Goal: Task Accomplishment & Management: Manage account settings

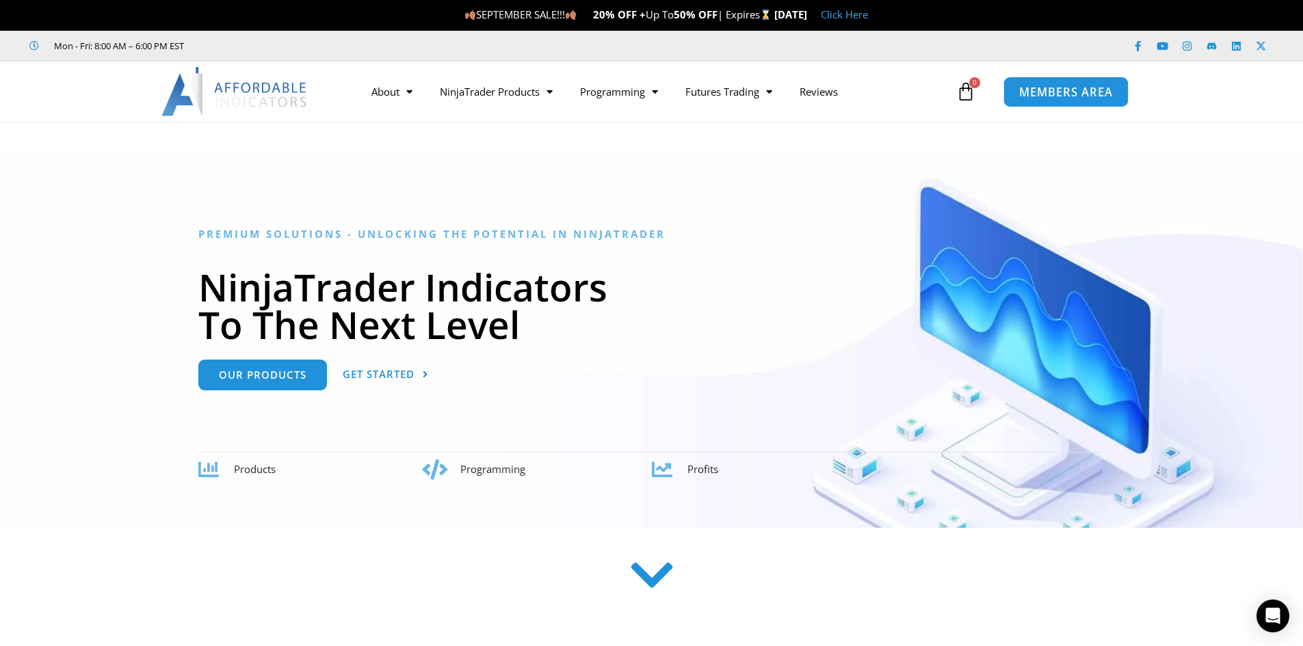
click at [1043, 97] on span "MEMBERS AREA" at bounding box center [1066, 92] width 94 height 12
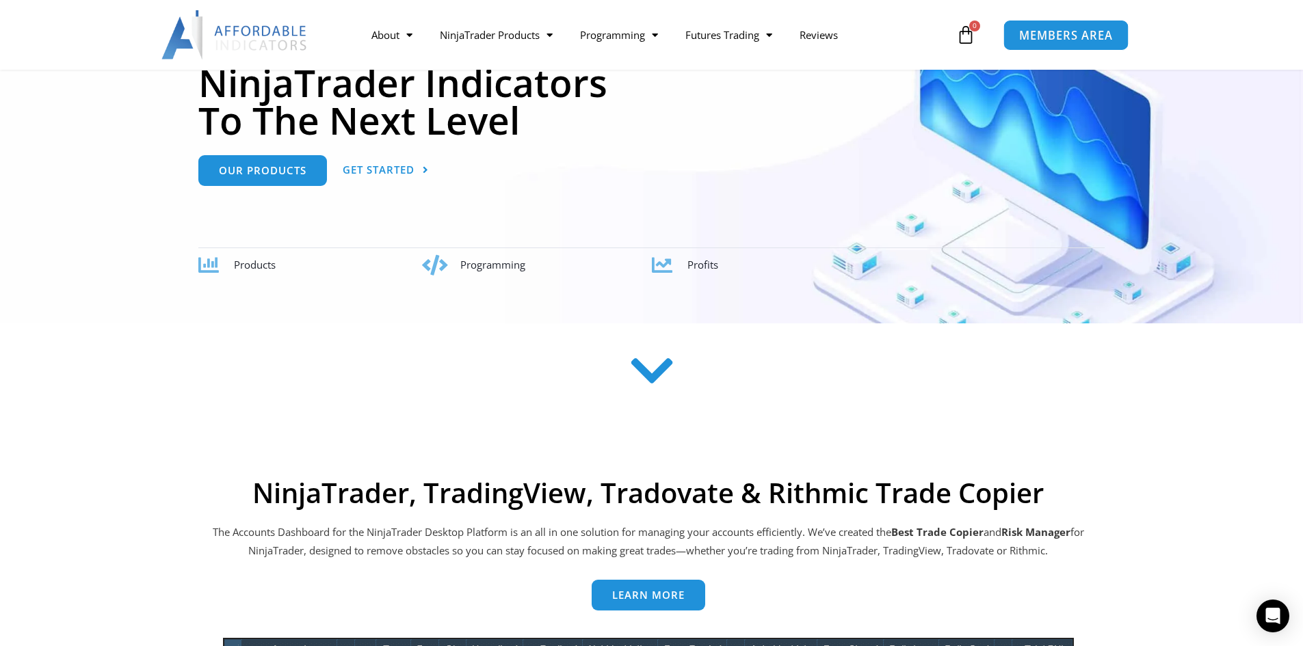
scroll to position [205, 0]
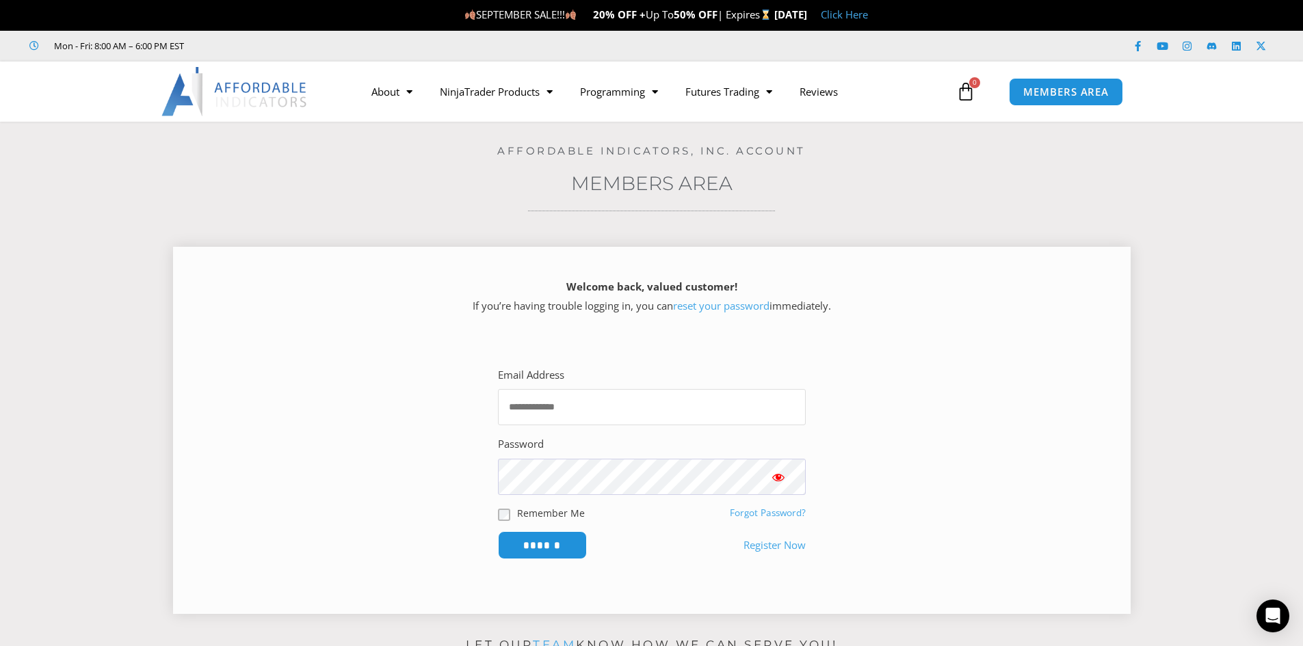
click at [636, 417] on input "Email Address" at bounding box center [652, 407] width 308 height 36
click at [534, 402] on input "Email Address" at bounding box center [652, 407] width 308 height 36
type input "**********"
click at [498, 532] on input "******" at bounding box center [542, 546] width 89 height 28
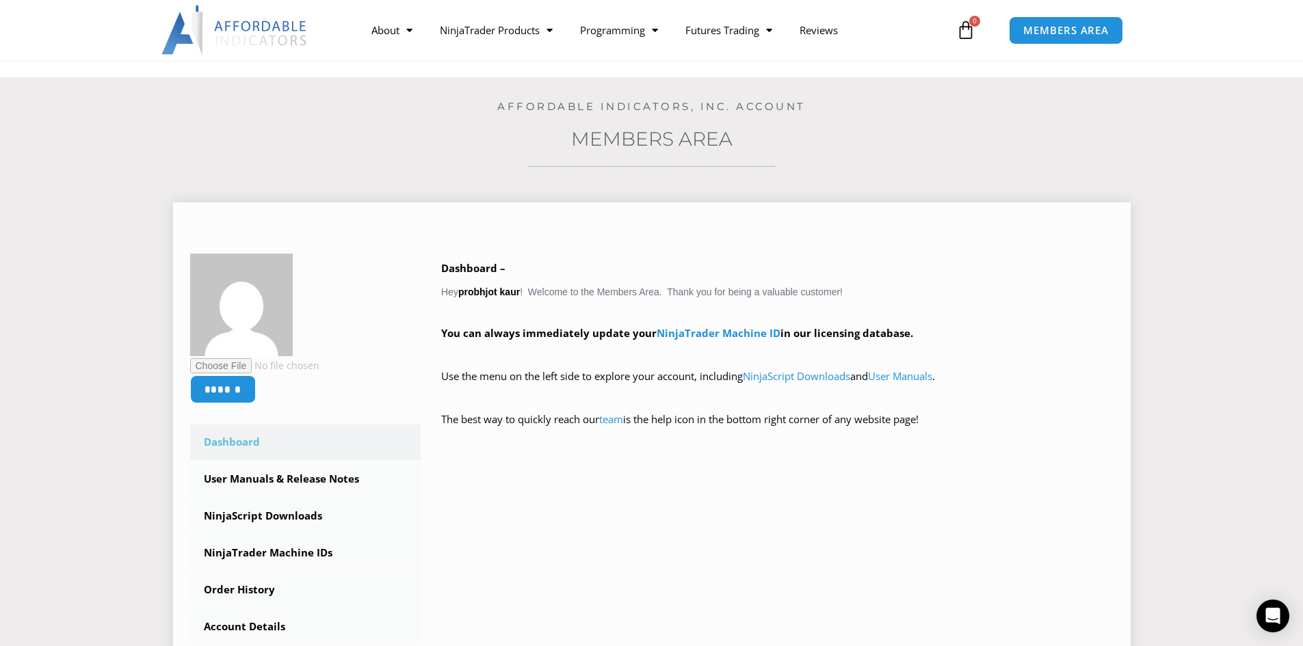
scroll to position [68, 0]
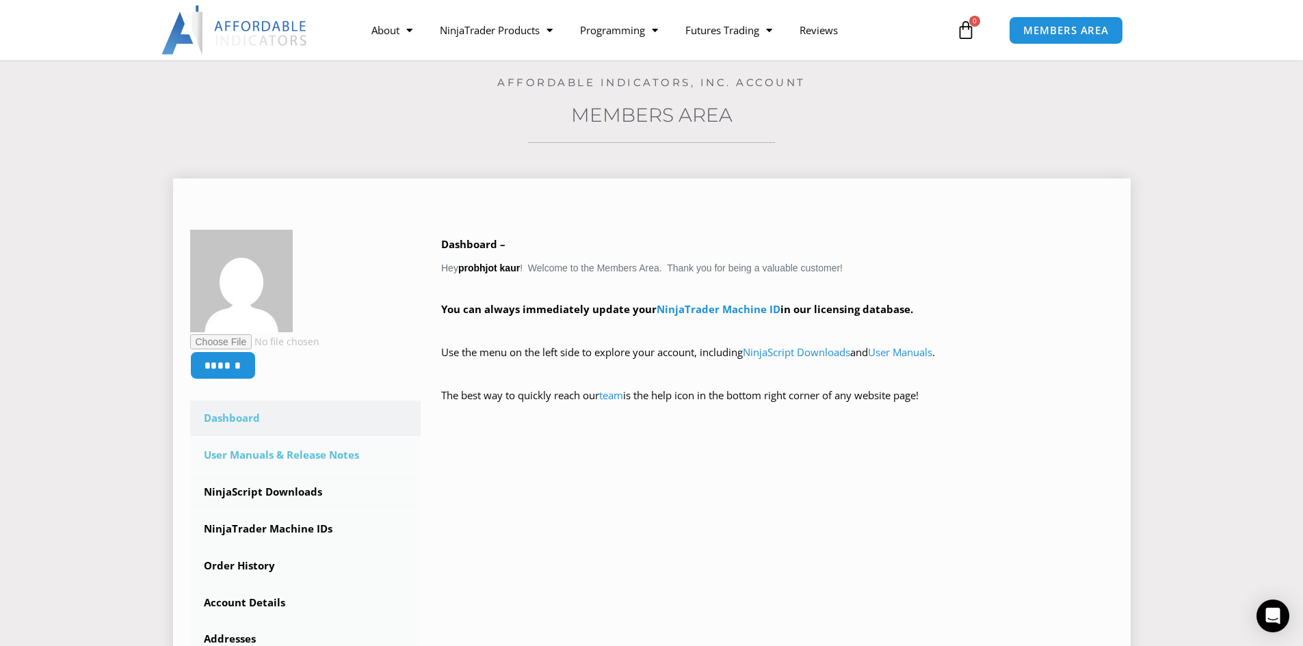
click at [313, 458] on link "User Manuals & Release Notes" at bounding box center [305, 456] width 231 height 36
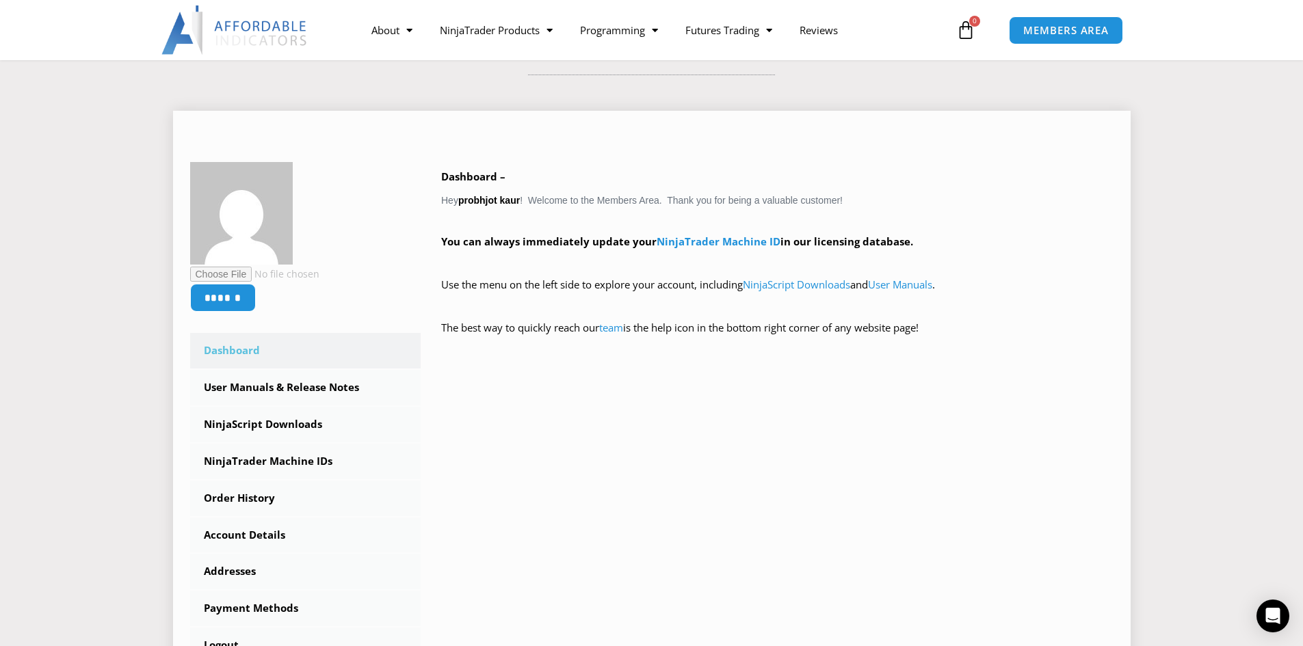
scroll to position [137, 0]
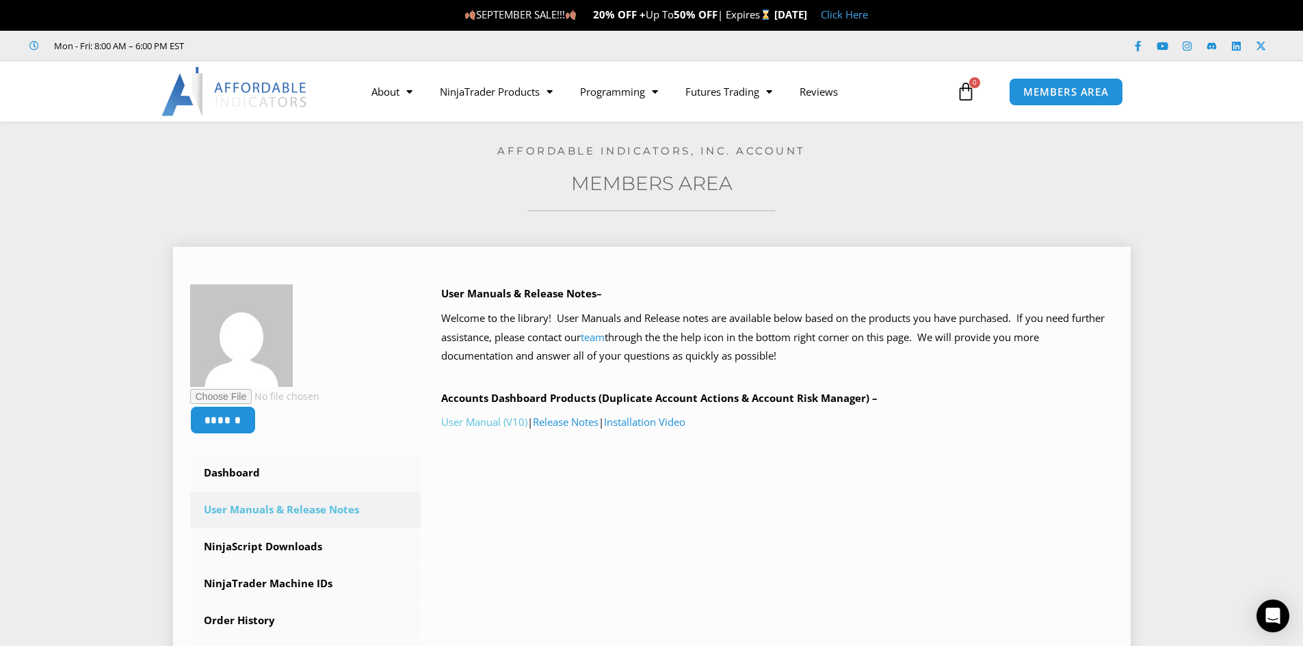
click at [487, 419] on link "User Manual (V10)" at bounding box center [484, 422] width 86 height 14
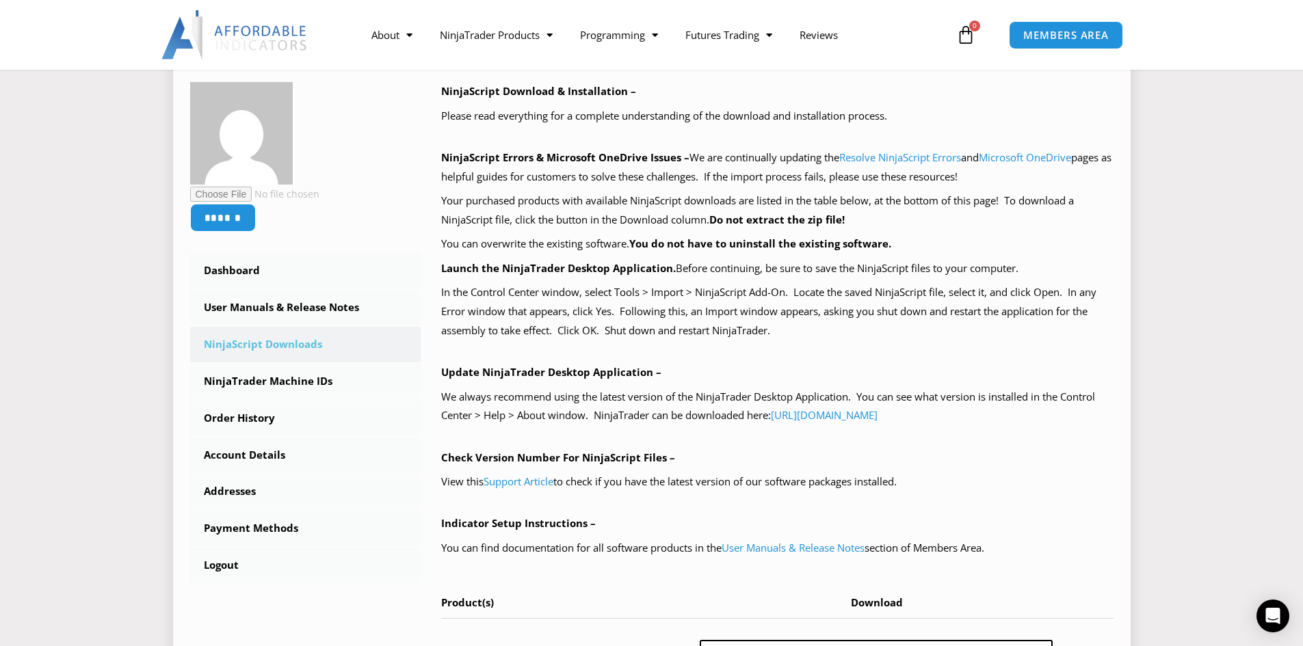
scroll to position [205, 0]
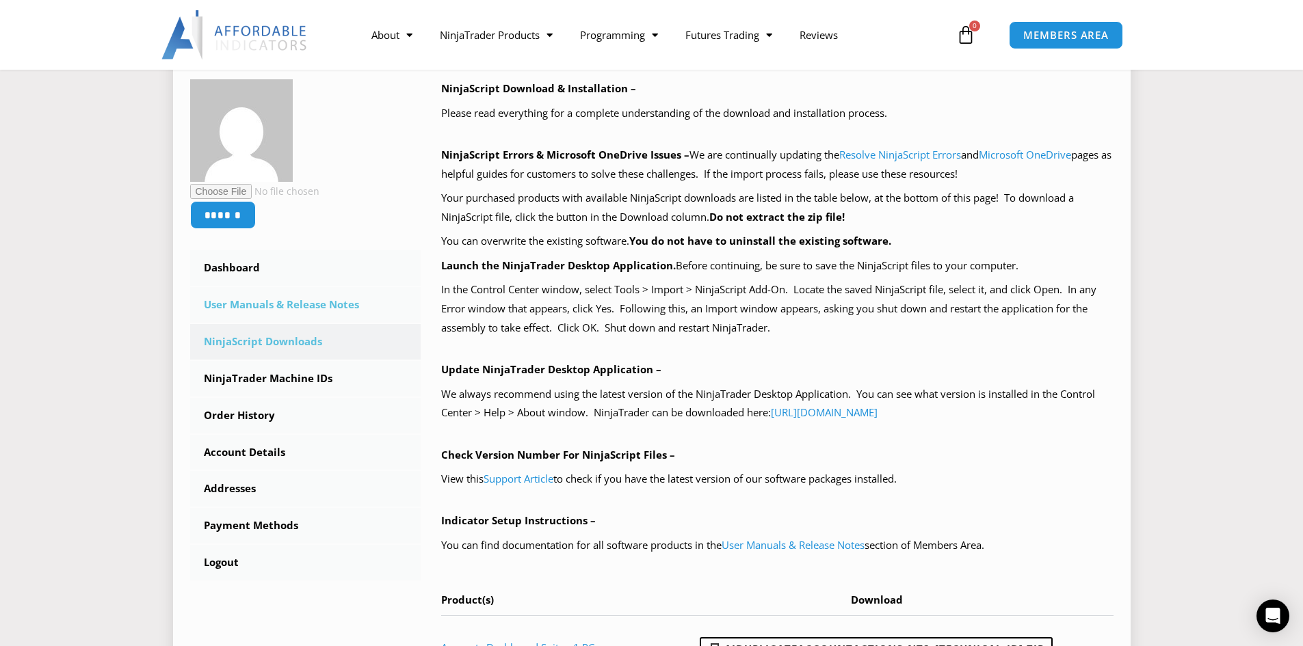
click at [279, 303] on link "User Manuals & Release Notes" at bounding box center [305, 305] width 231 height 36
click at [312, 382] on link "NinjaTrader Machine IDs" at bounding box center [305, 379] width 231 height 36
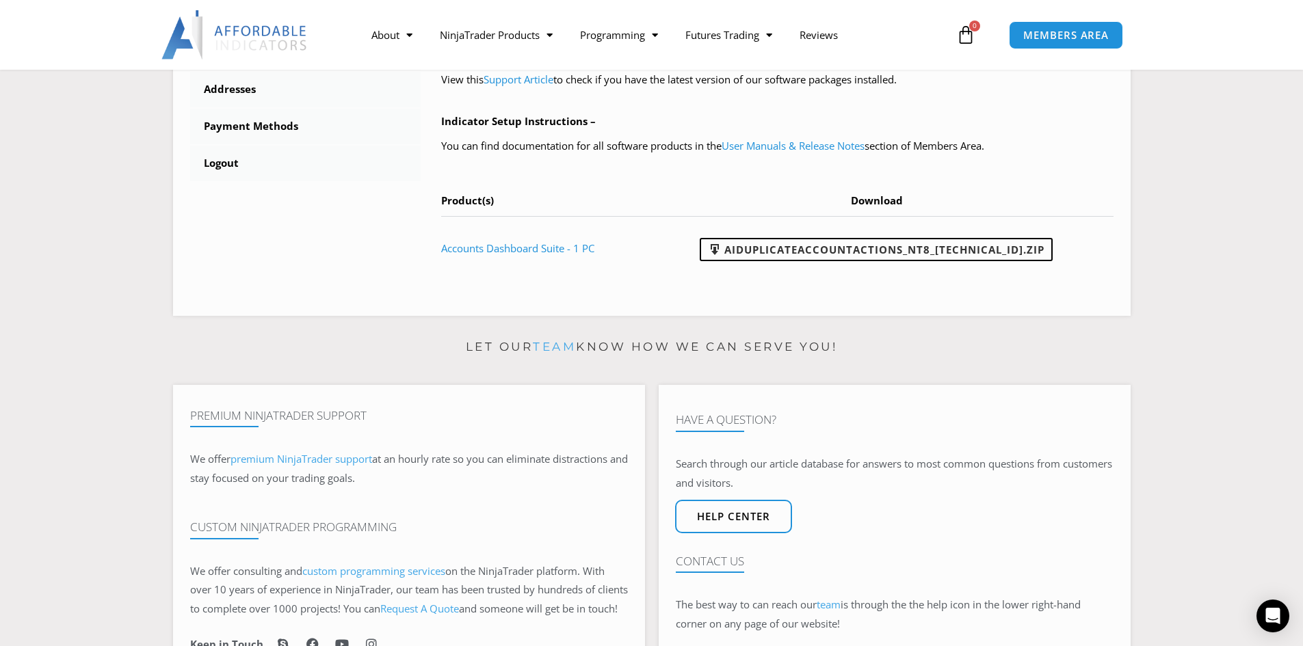
scroll to position [616, 0]
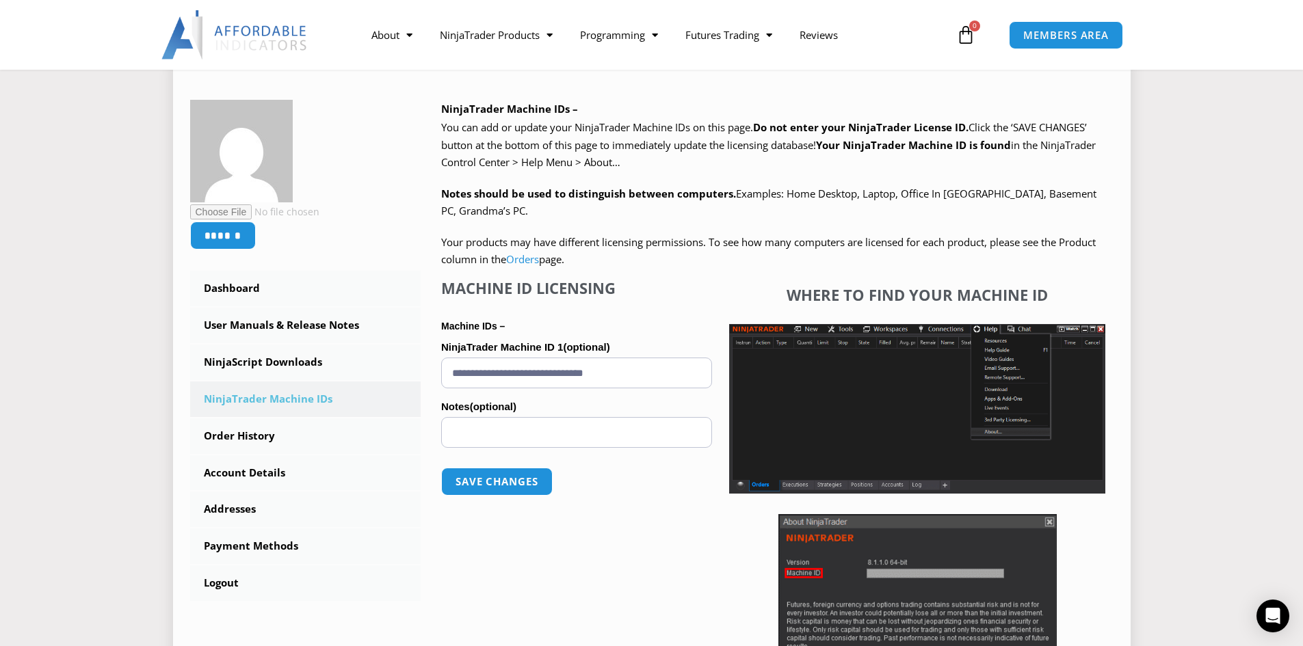
scroll to position [205, 0]
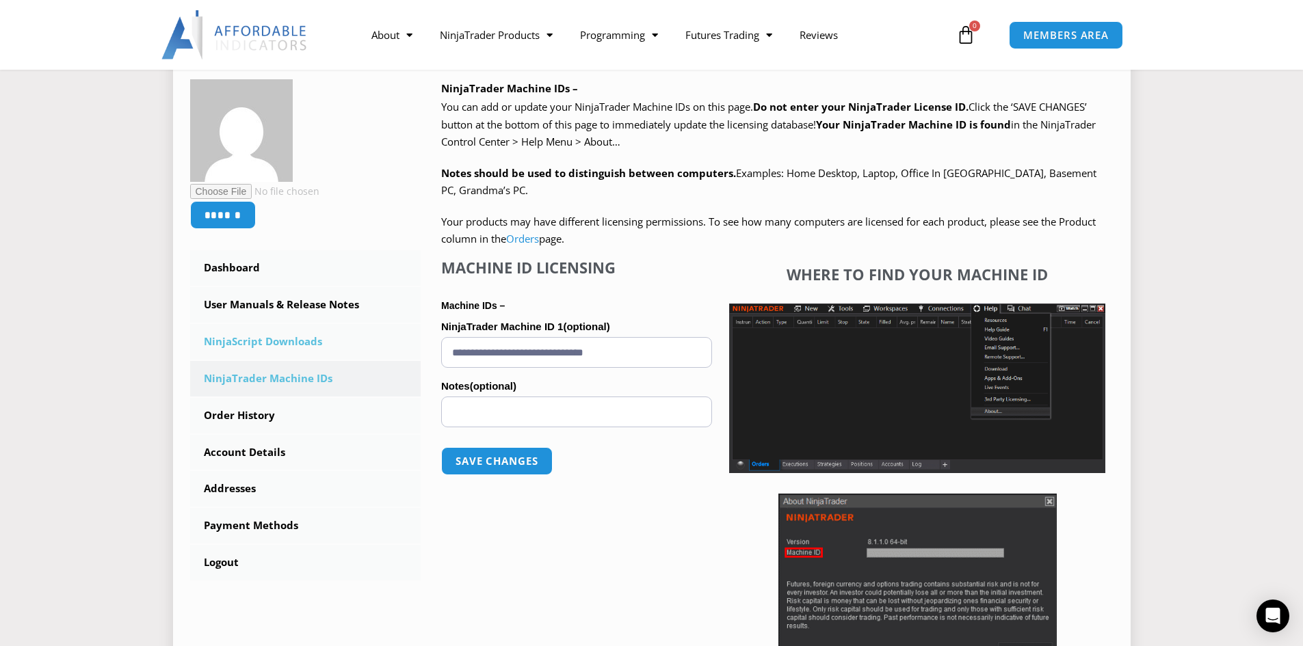
drag, startPoint x: 644, startPoint y: 354, endPoint x: 413, endPoint y: 355, distance: 230.6
click at [413, 355] on div "****** Dashboard Subscriptions User Manuals & Release Notes NinjaScript Downloa…" at bounding box center [652, 389] width 924 height 621
click at [260, 306] on link "User Manuals & Release Notes" at bounding box center [305, 305] width 231 height 36
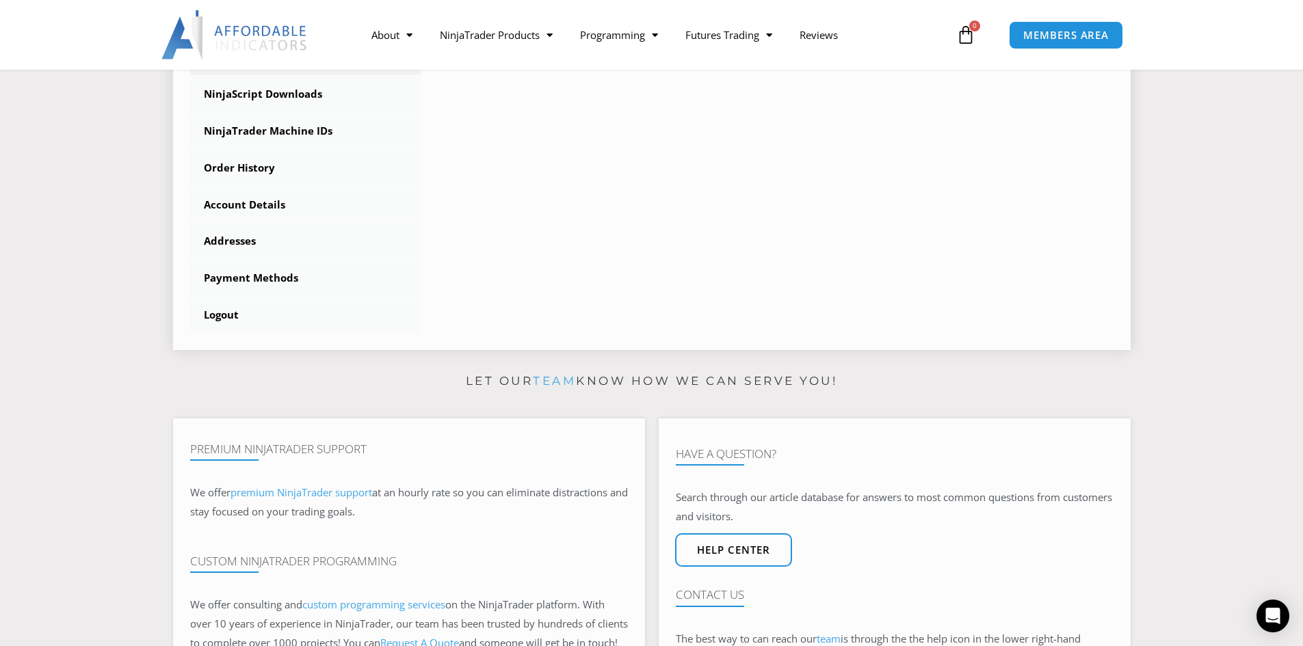
scroll to position [274, 0]
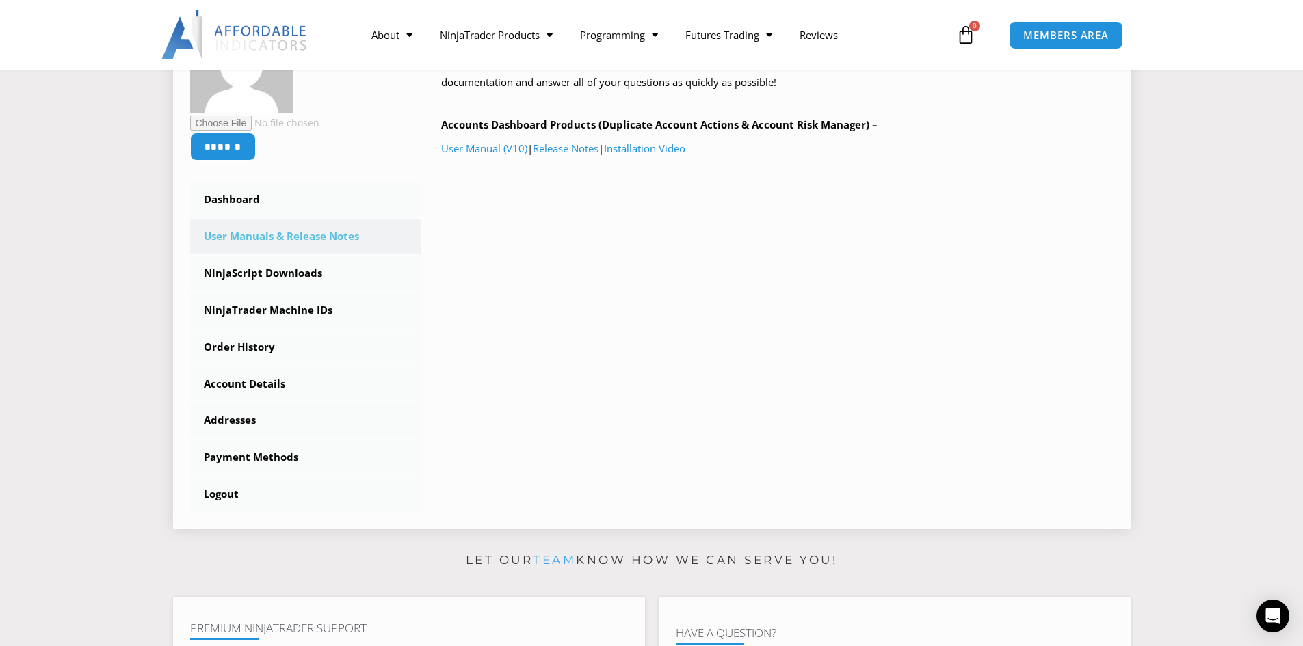
click at [452, 140] on p "User Manual (V10) | Release Notes | Installation Video" at bounding box center [777, 149] width 672 height 19
click at [459, 151] on link "User Manual (V10)" at bounding box center [484, 149] width 86 height 14
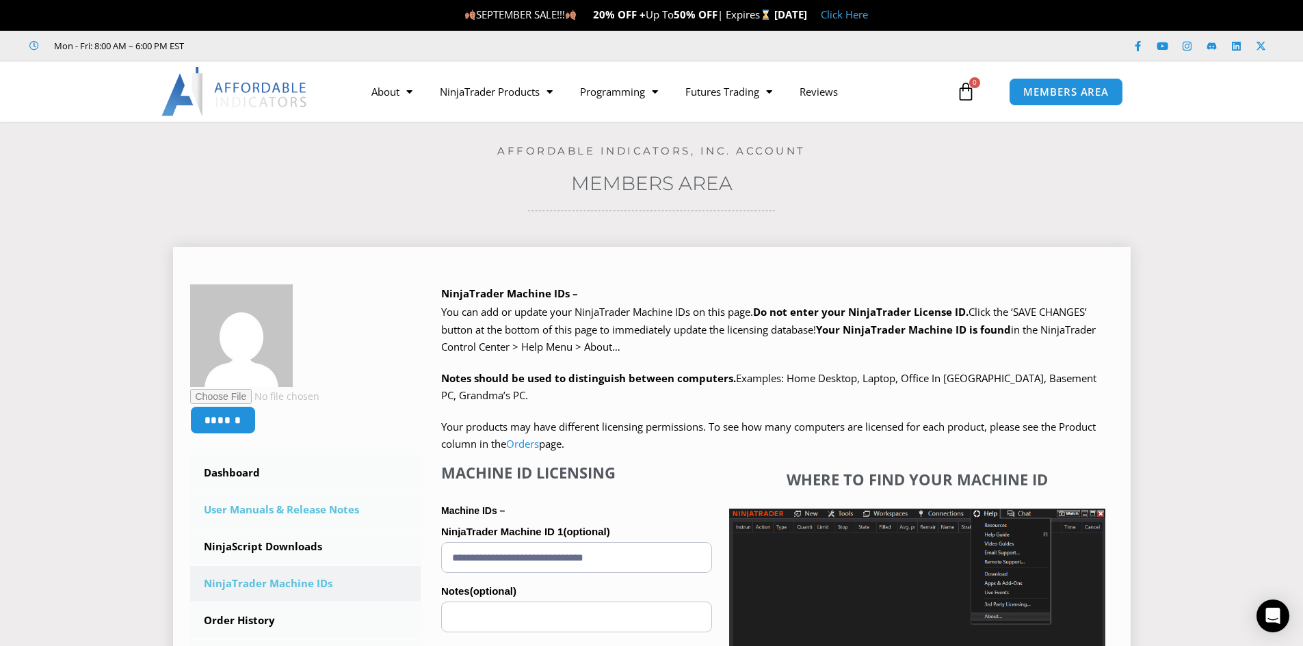
click at [291, 513] on link "User Manuals & Release Notes" at bounding box center [305, 511] width 231 height 36
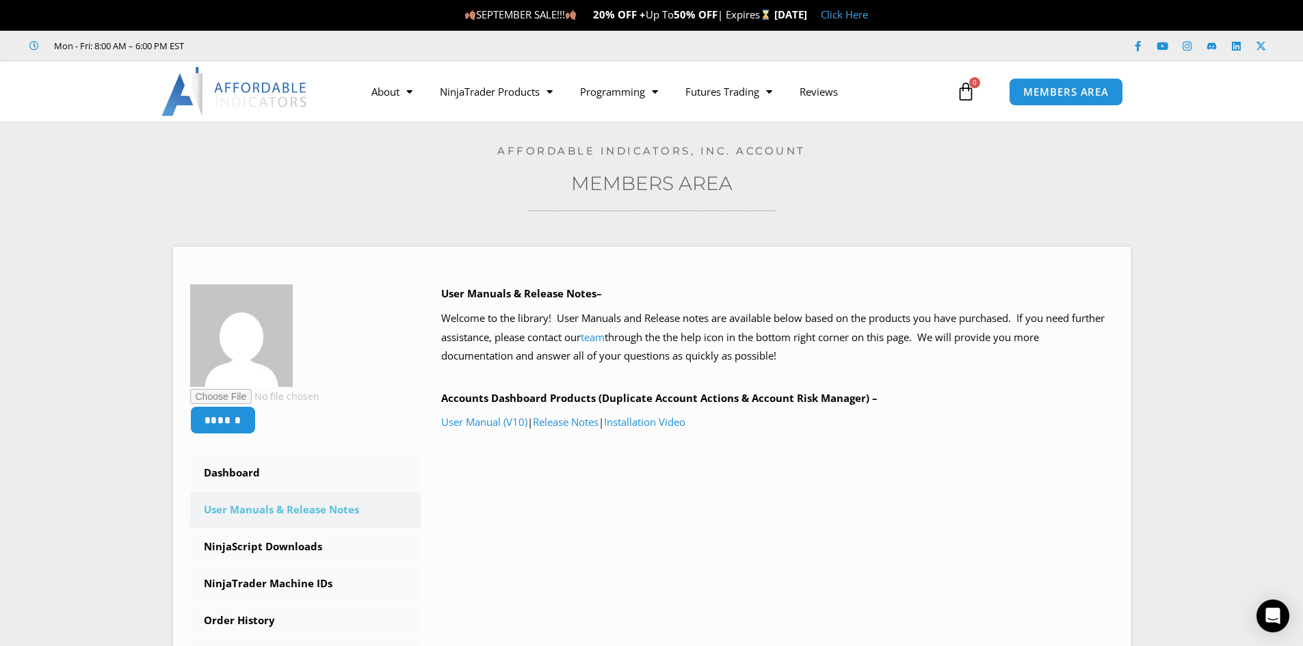
click at [295, 550] on link "NinjaScript Downloads" at bounding box center [305, 548] width 231 height 36
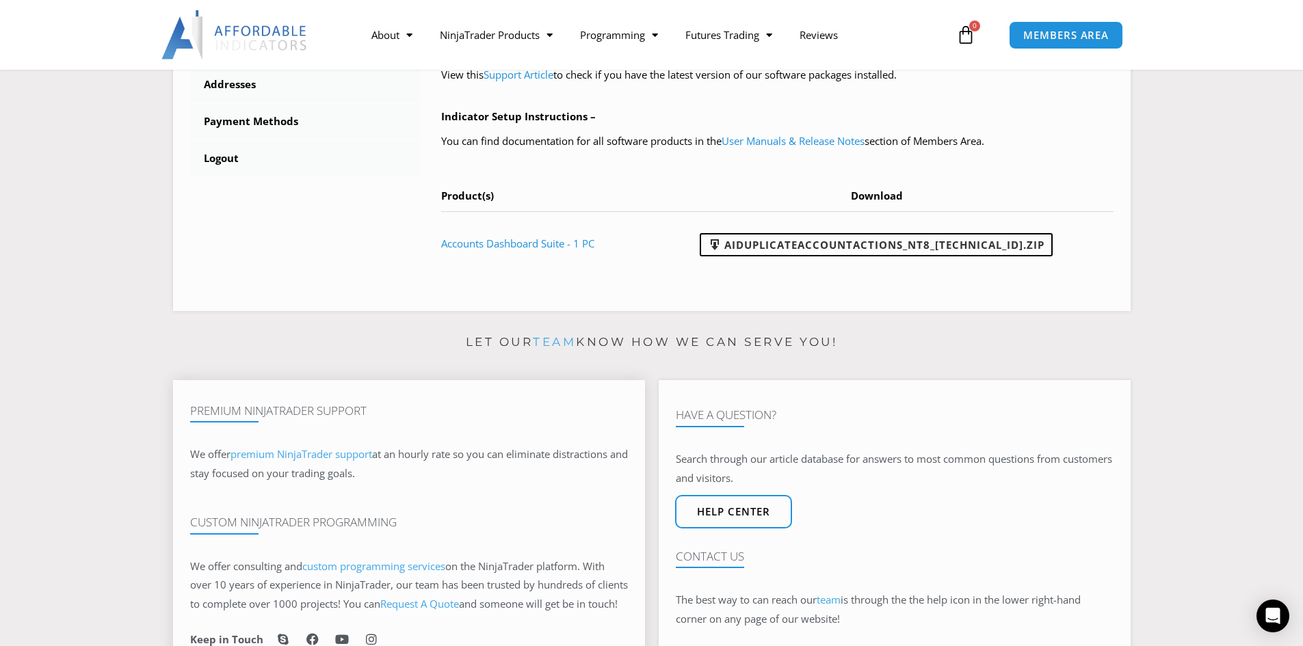
scroll to position [616, 0]
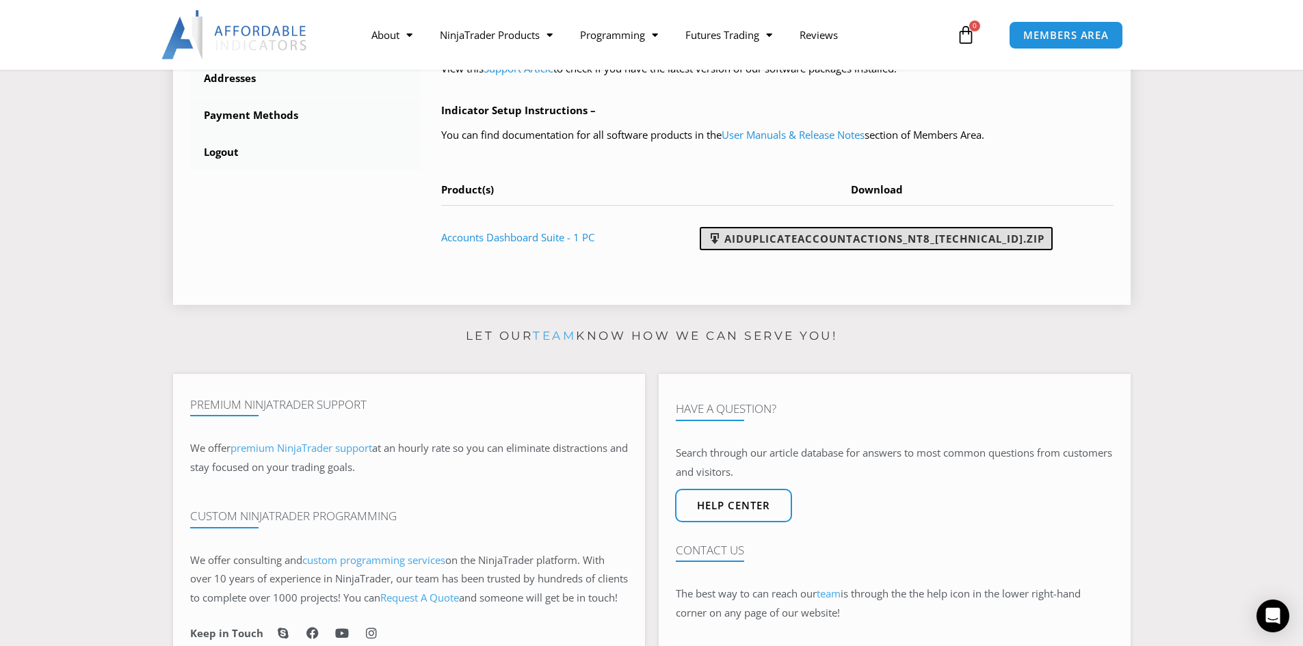
click at [766, 241] on link "AIDuplicateAccountActions_NT8_[TECHNICAL_ID].zip" at bounding box center [876, 238] width 353 height 23
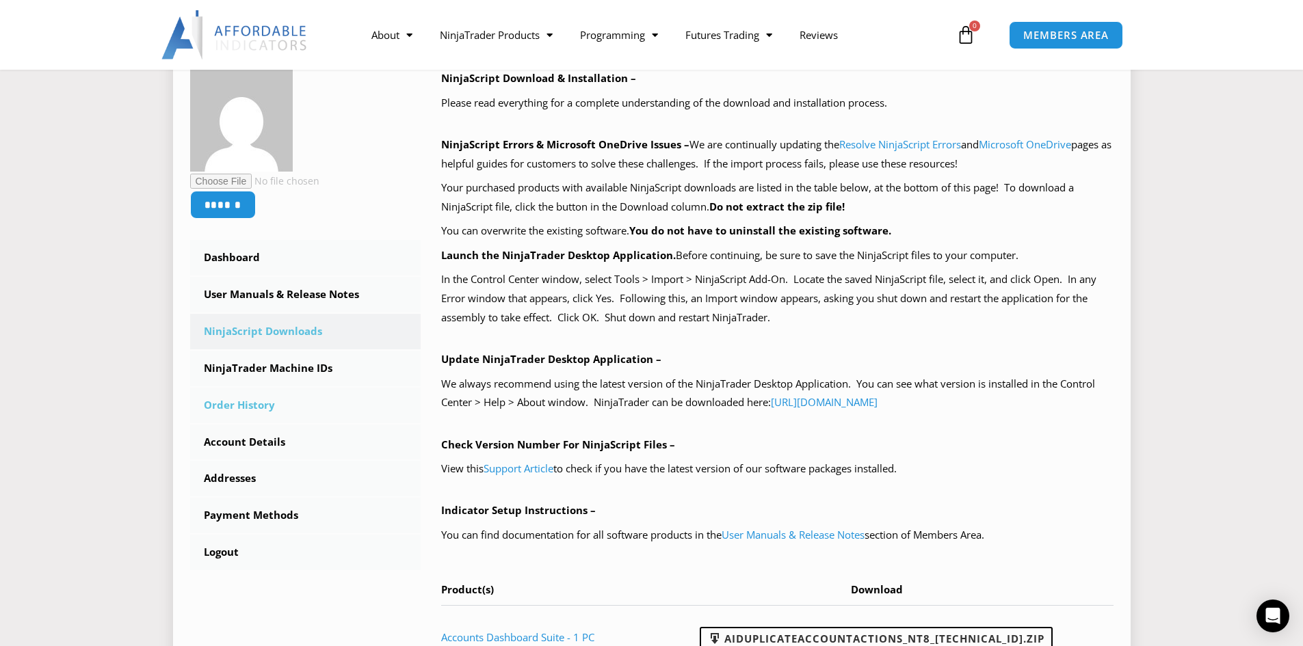
scroll to position [205, 0]
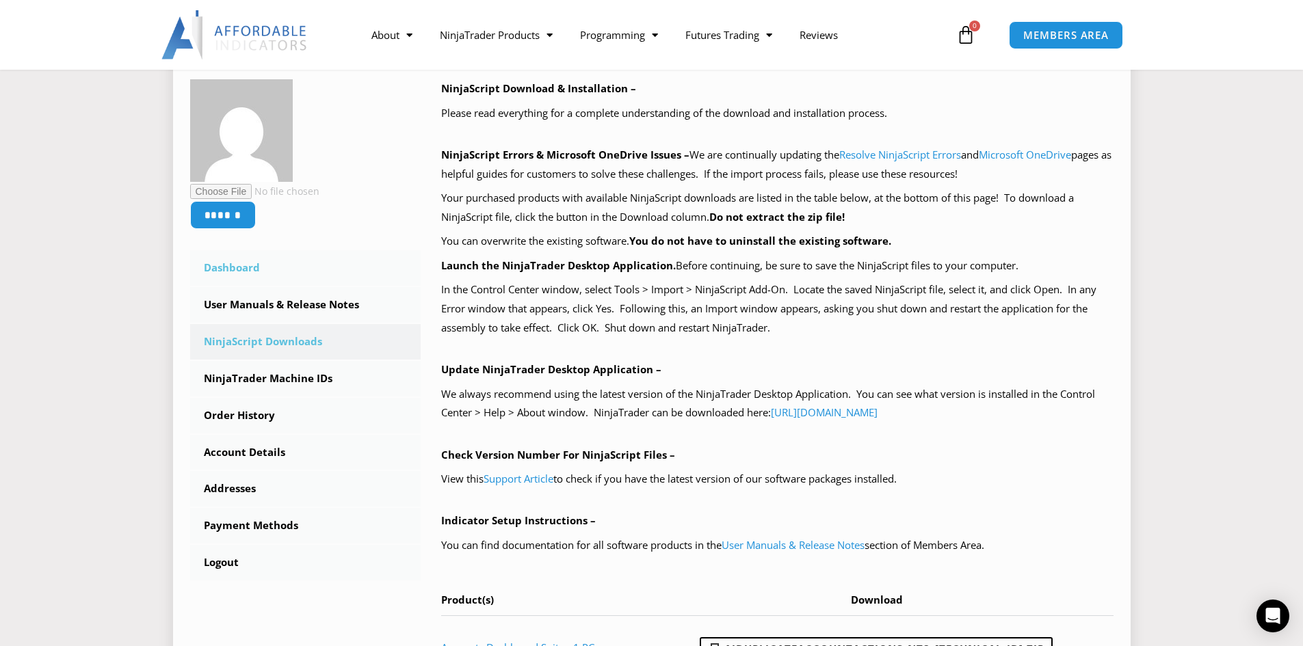
click at [253, 270] on link "Dashboard" at bounding box center [305, 268] width 231 height 36
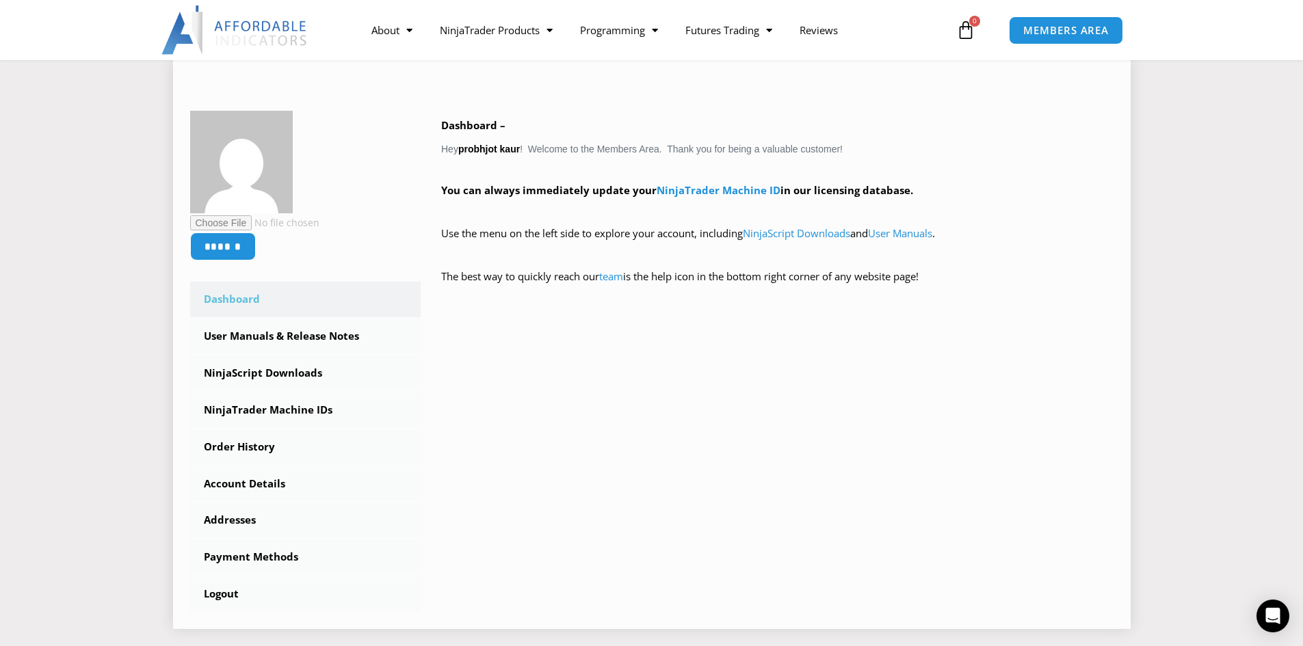
scroll to position [205, 0]
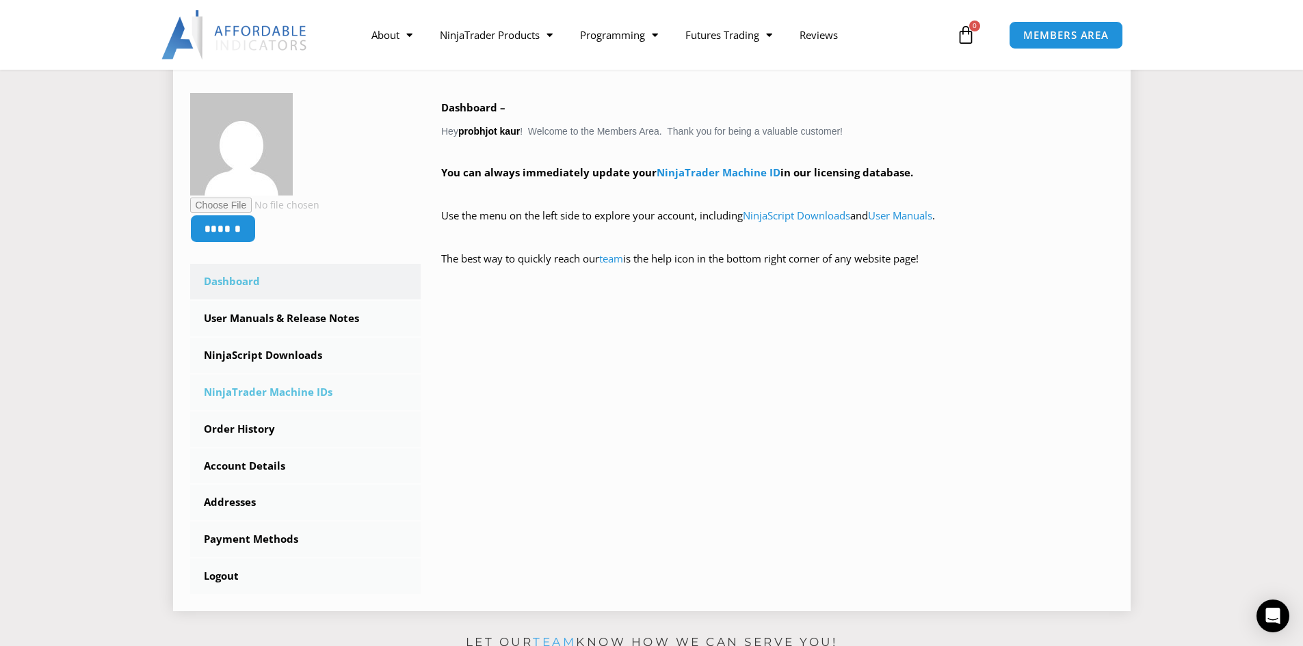
click at [282, 390] on link "NinjaTrader Machine IDs" at bounding box center [305, 393] width 231 height 36
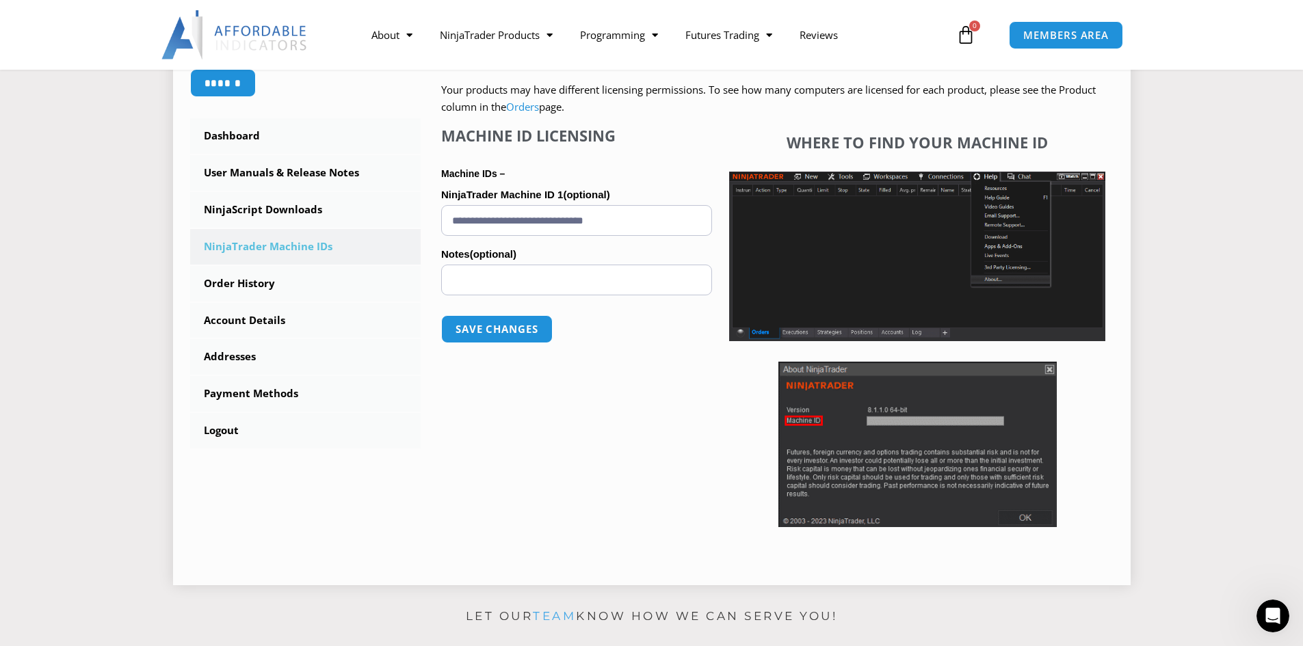
scroll to position [342, 0]
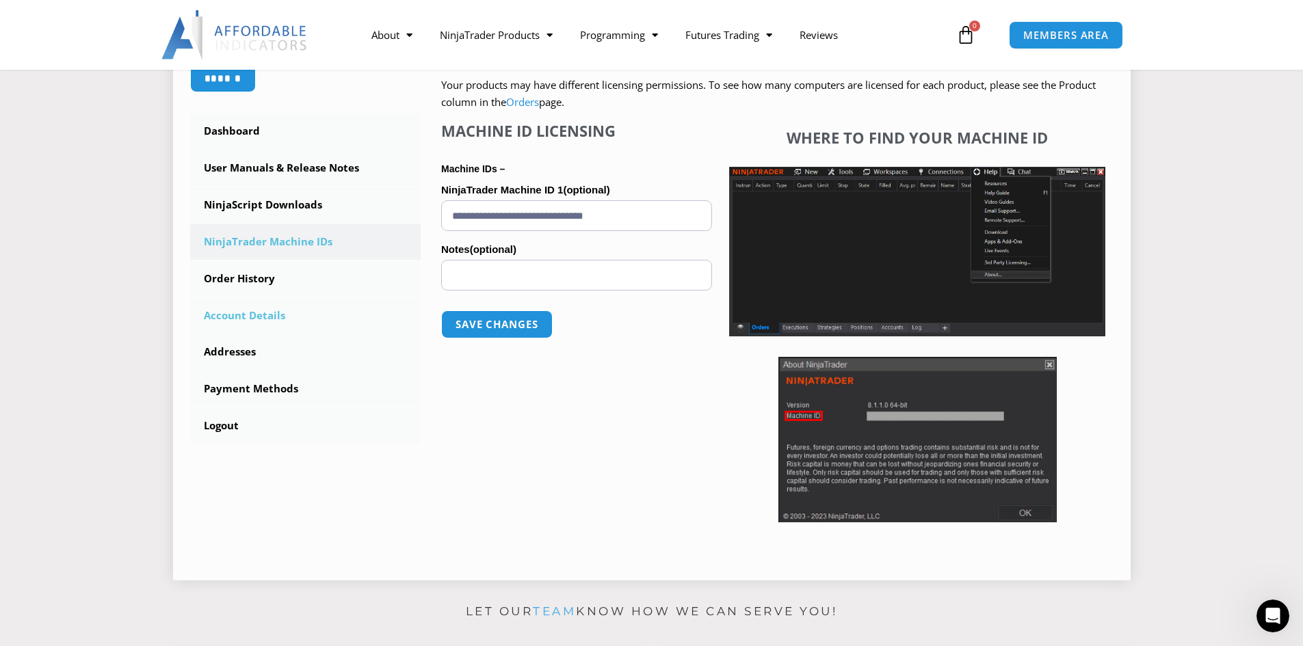
click at [257, 317] on link "Account Details" at bounding box center [305, 316] width 231 height 36
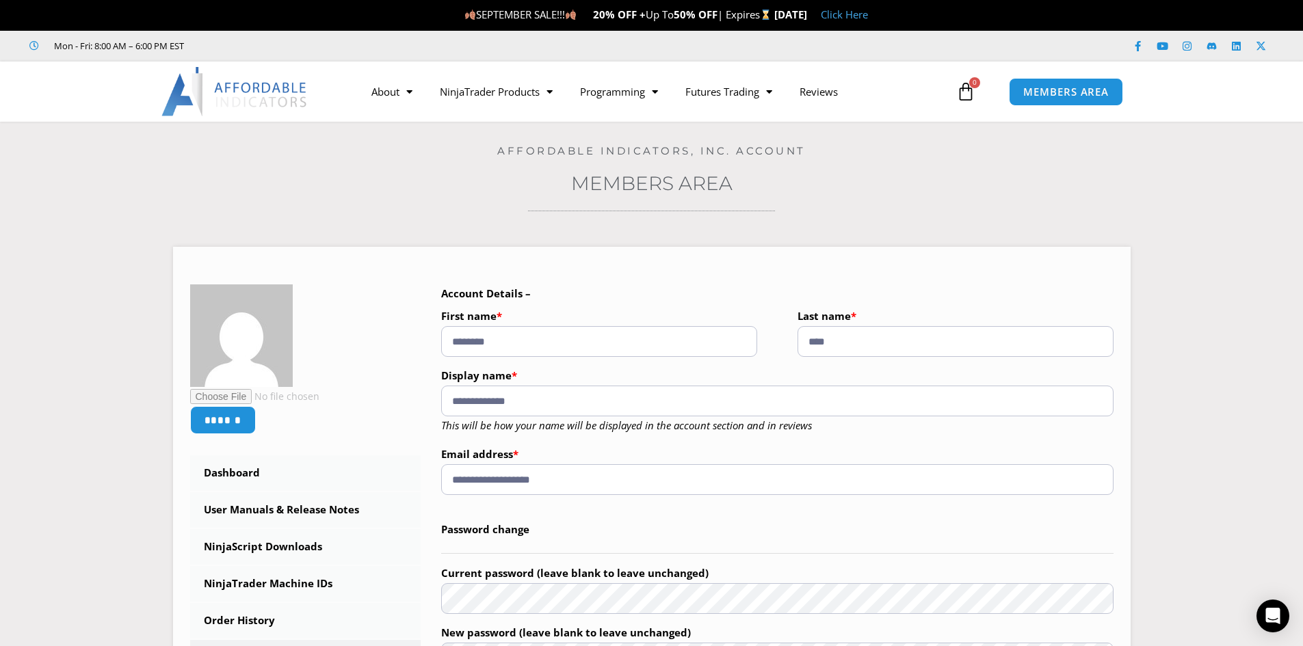
scroll to position [68, 0]
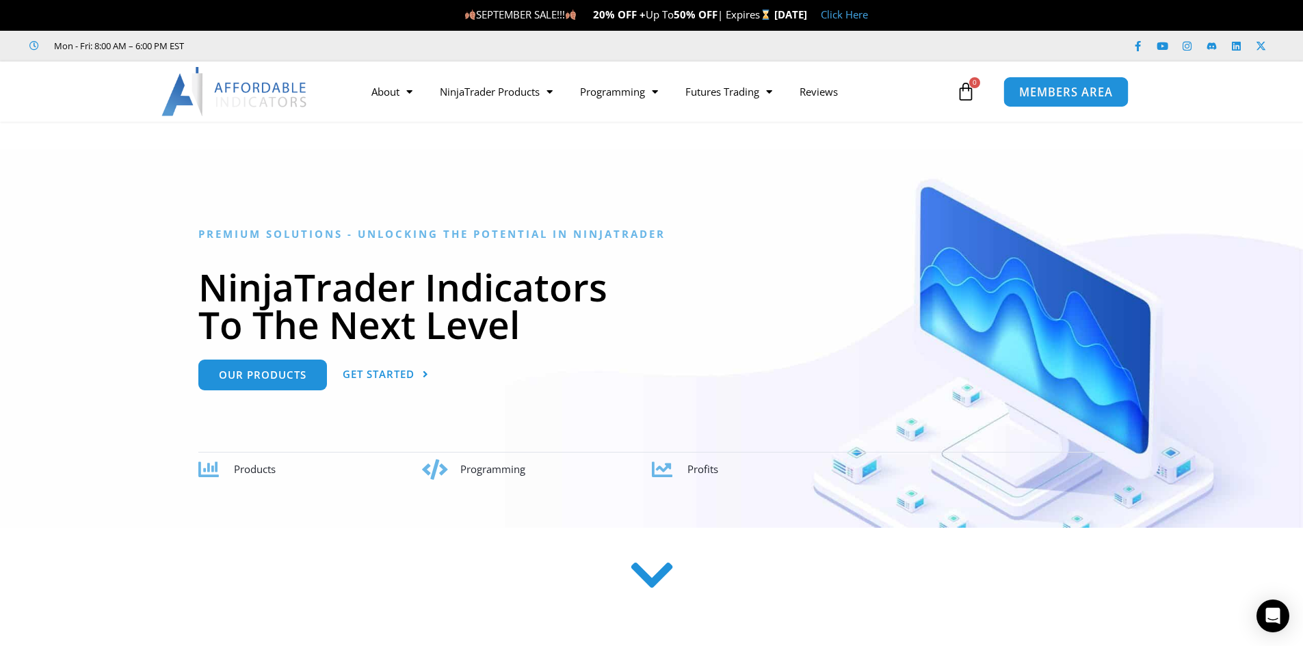
click at [1049, 104] on link "MEMBERS AREA" at bounding box center [1066, 91] width 125 height 31
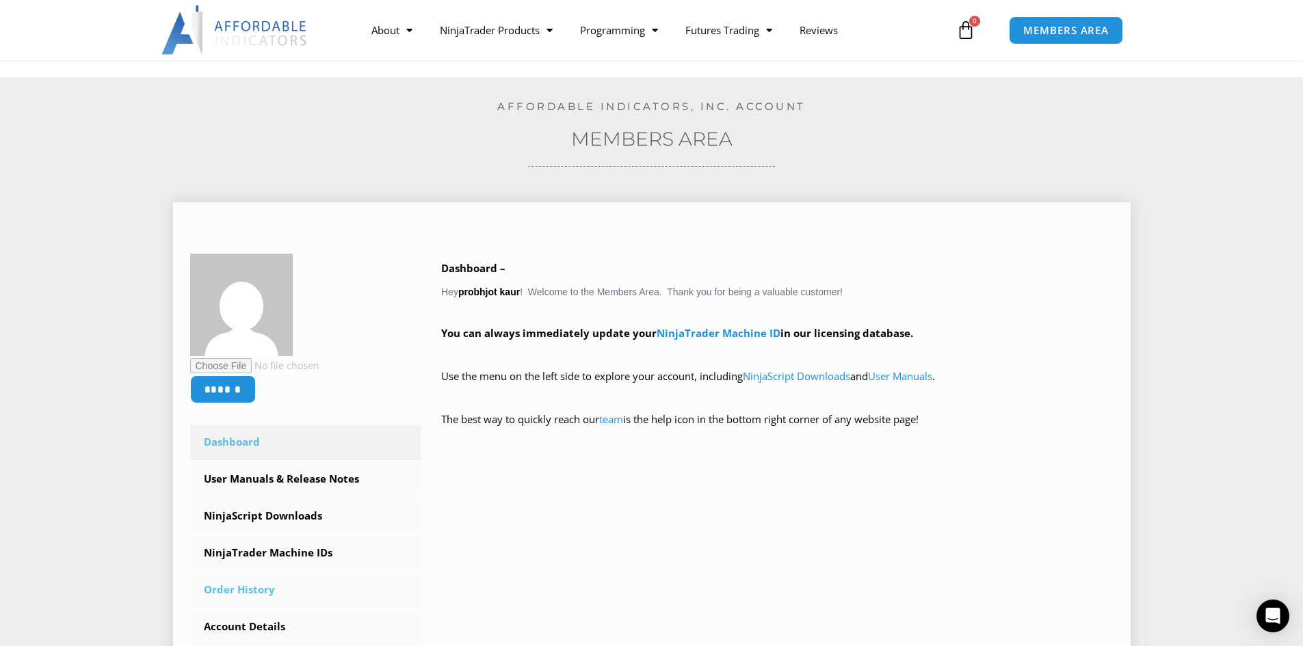
scroll to position [68, 0]
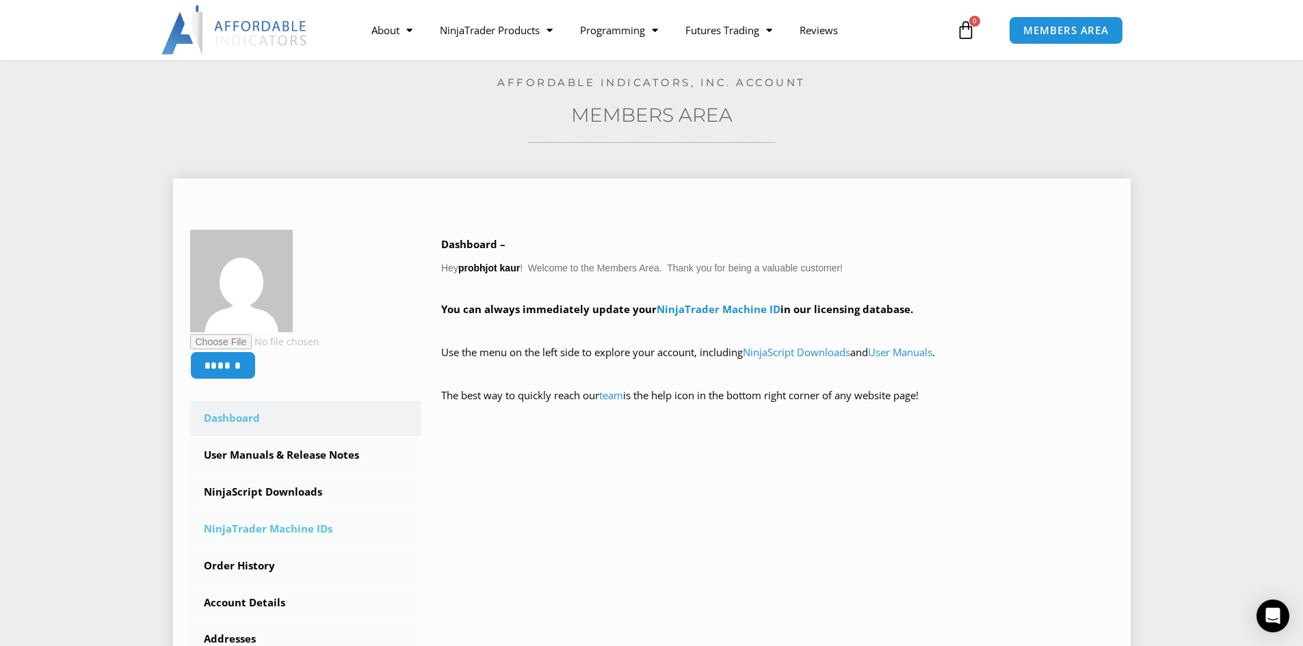
click at [289, 526] on link "NinjaTrader Machine IDs" at bounding box center [305, 530] width 231 height 36
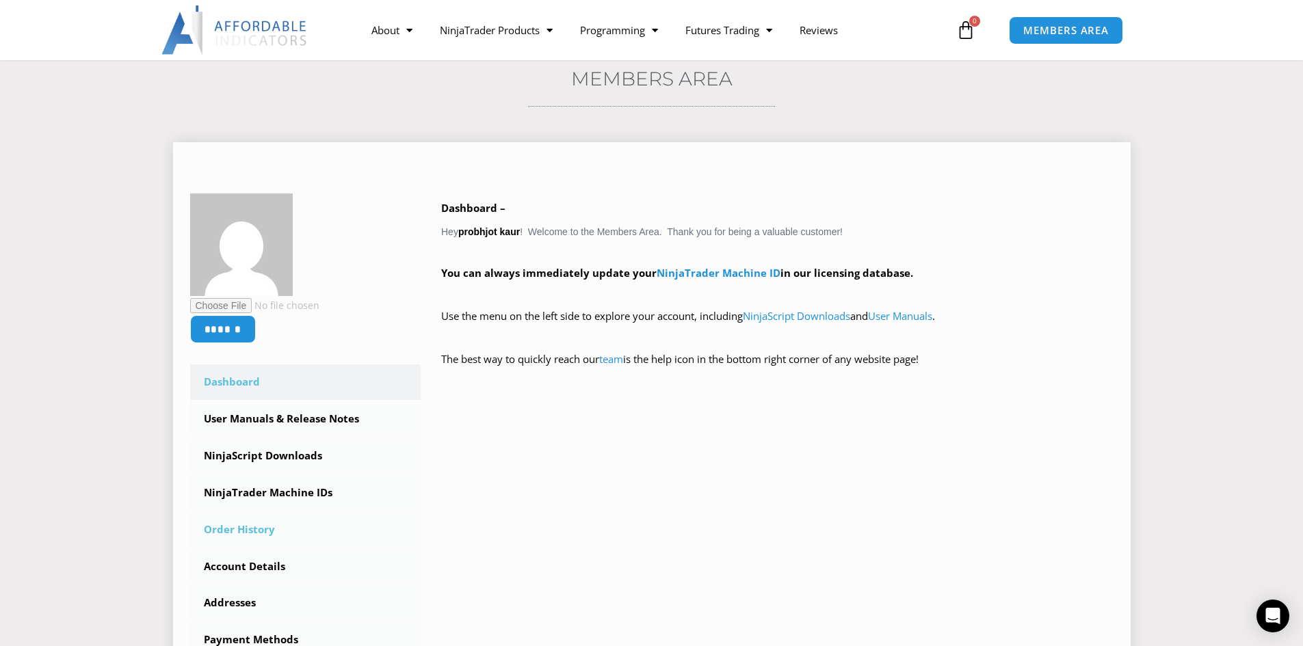
scroll to position [205, 0]
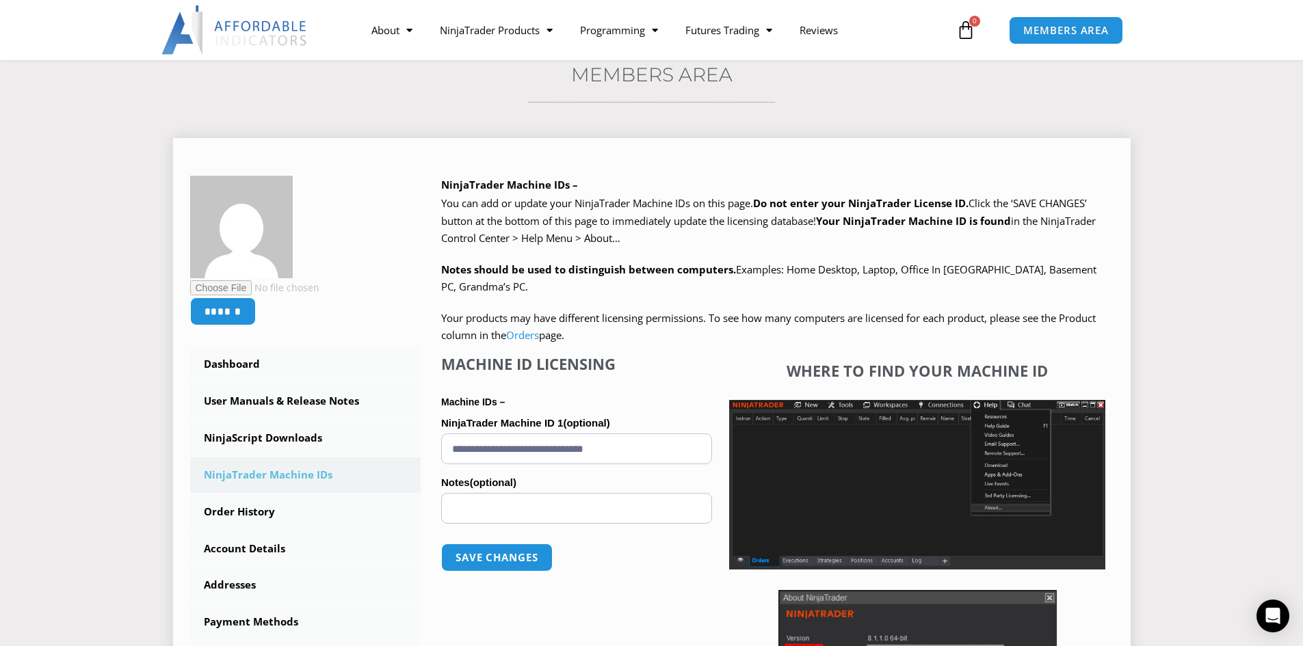
scroll to position [137, 0]
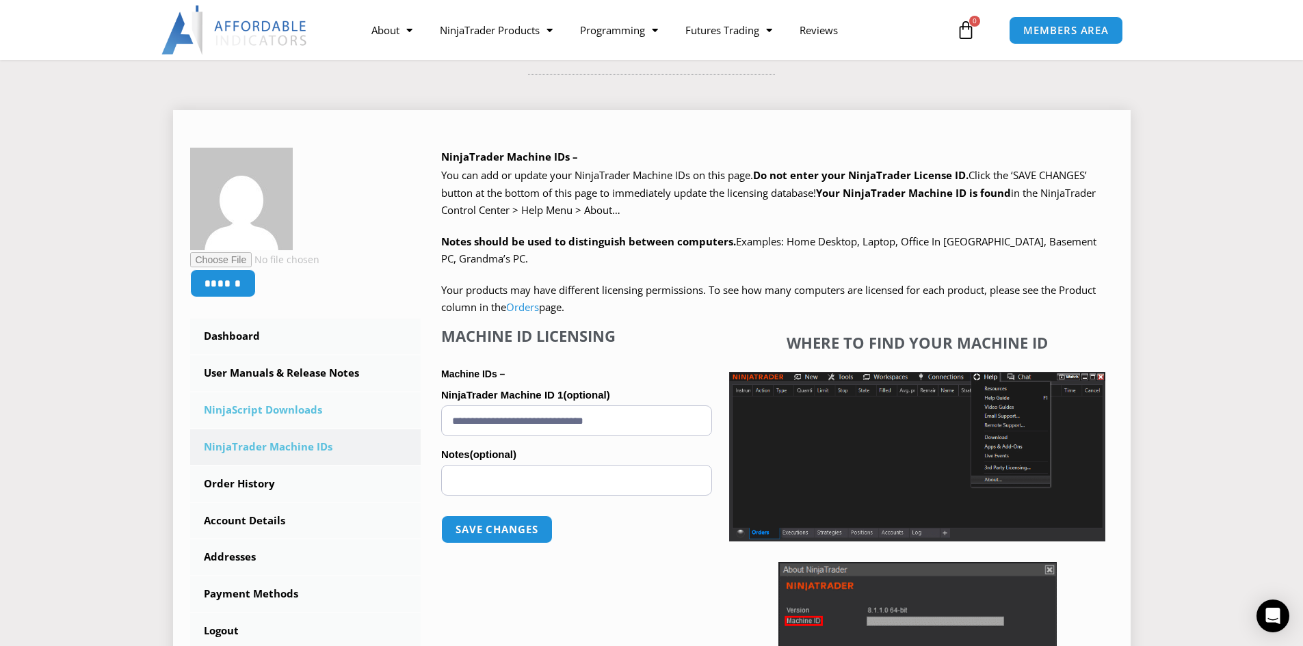
drag, startPoint x: 658, startPoint y: 421, endPoint x: 368, endPoint y: 410, distance: 290.3
click at [367, 414] on div "****** Dashboard Subscriptions User Manuals & Release Notes NinjaScript Downloa…" at bounding box center [652, 458] width 924 height 621
paste input "**********"
type input "**********"
click at [497, 530] on button "Save changes" at bounding box center [497, 529] width 117 height 29
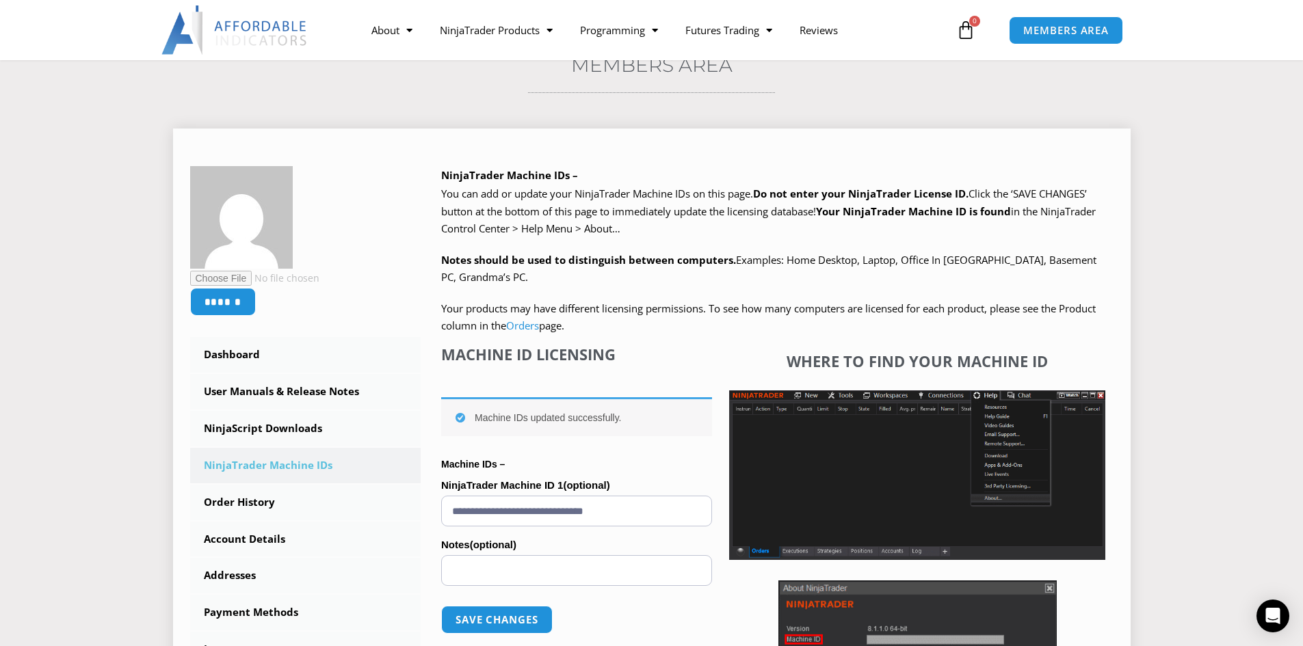
scroll to position [137, 0]
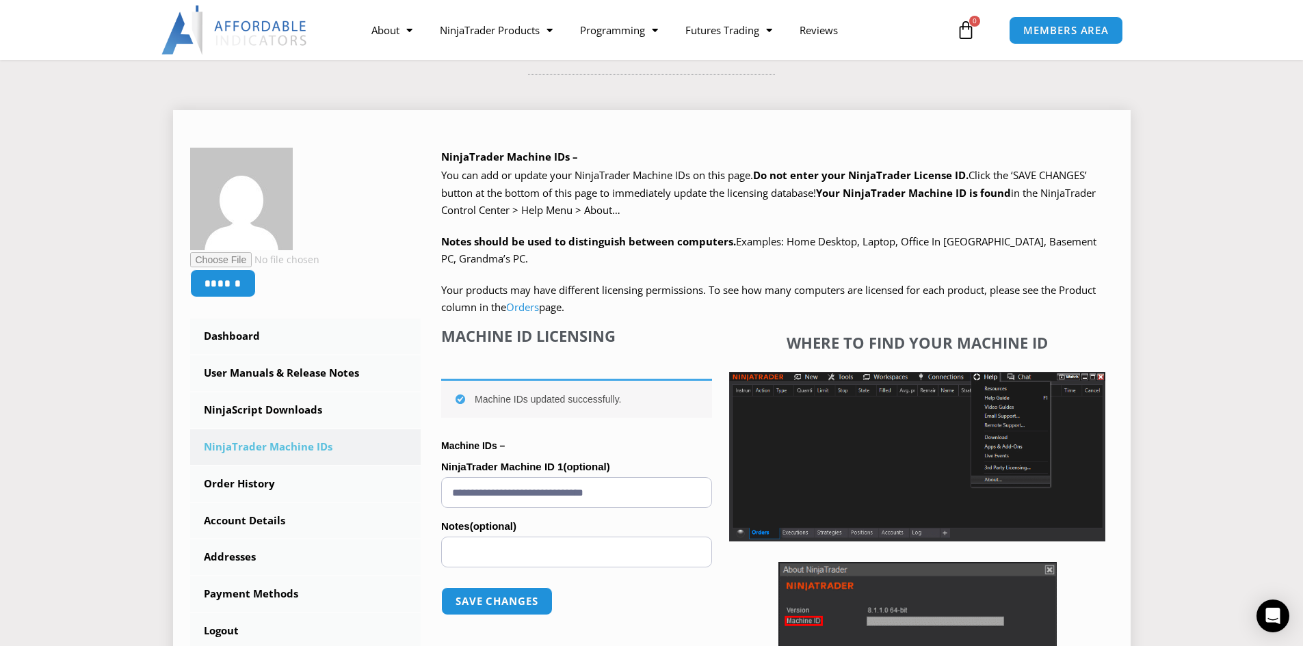
click at [813, 99] on div "****** Dashboard Subscriptions User Manuals & Release Notes NinjaScript Downloa…" at bounding box center [652, 443] width 958 height 707
click at [257, 379] on link "User Manuals & Release Notes" at bounding box center [305, 374] width 231 height 36
click at [258, 376] on link "User Manuals & Release Notes" at bounding box center [305, 374] width 231 height 36
click at [251, 373] on link "User Manuals & Release Notes" at bounding box center [305, 374] width 231 height 36
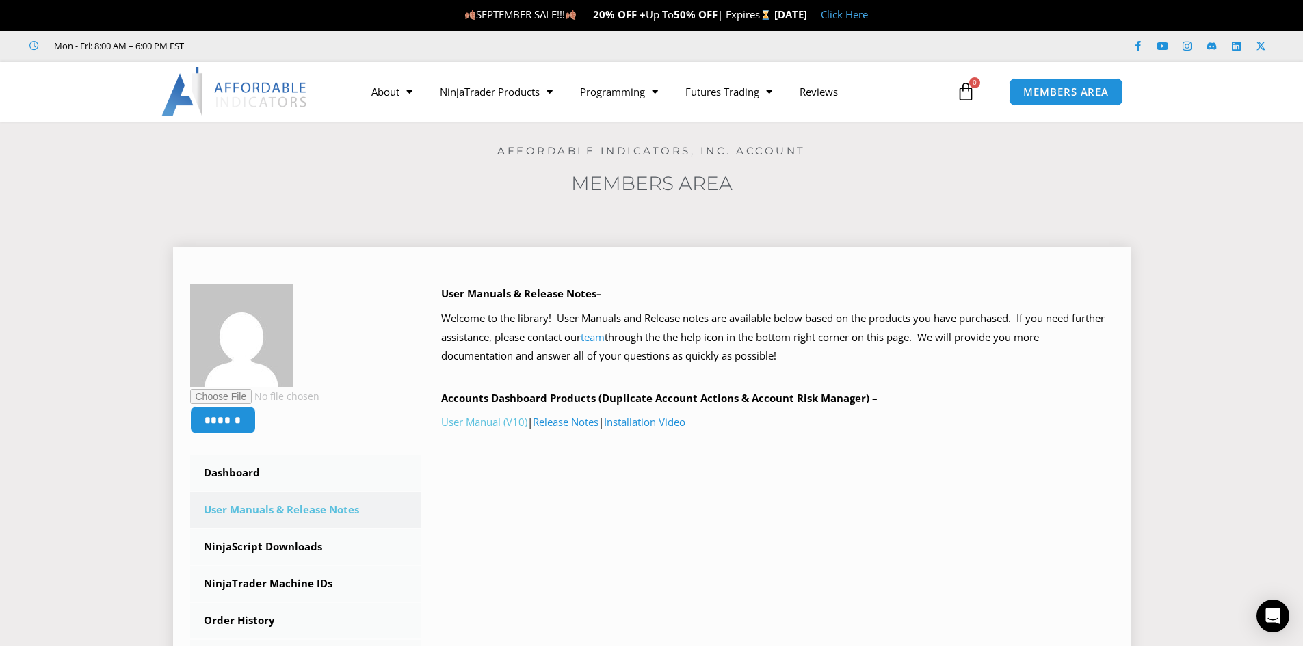
click at [486, 421] on link "User Manual (V10)" at bounding box center [484, 422] width 86 height 14
